Goal: Task Accomplishment & Management: Use online tool/utility

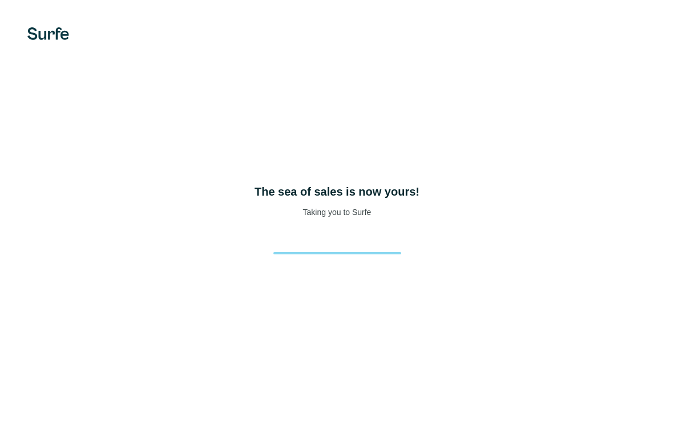
click at [2, 162] on div "The sea of sales is now yours! Taking you to Surfe" at bounding box center [337, 219] width 674 height 438
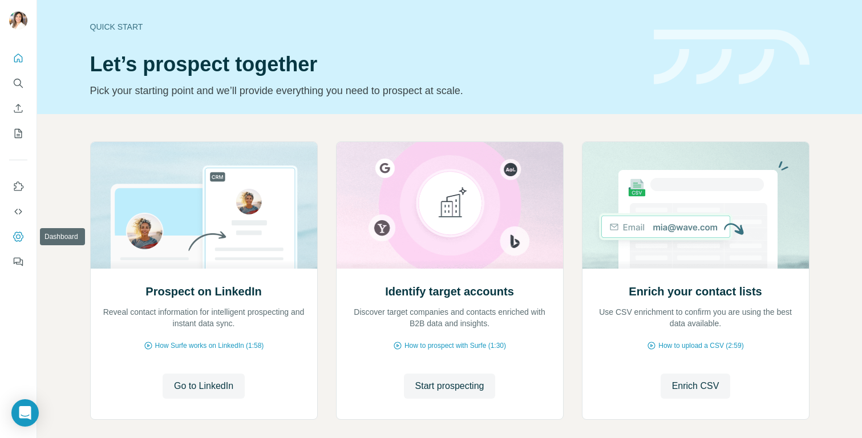
click at [20, 230] on button "Dashboard" at bounding box center [18, 236] width 18 height 21
